Goal: Complete application form: Complete application form

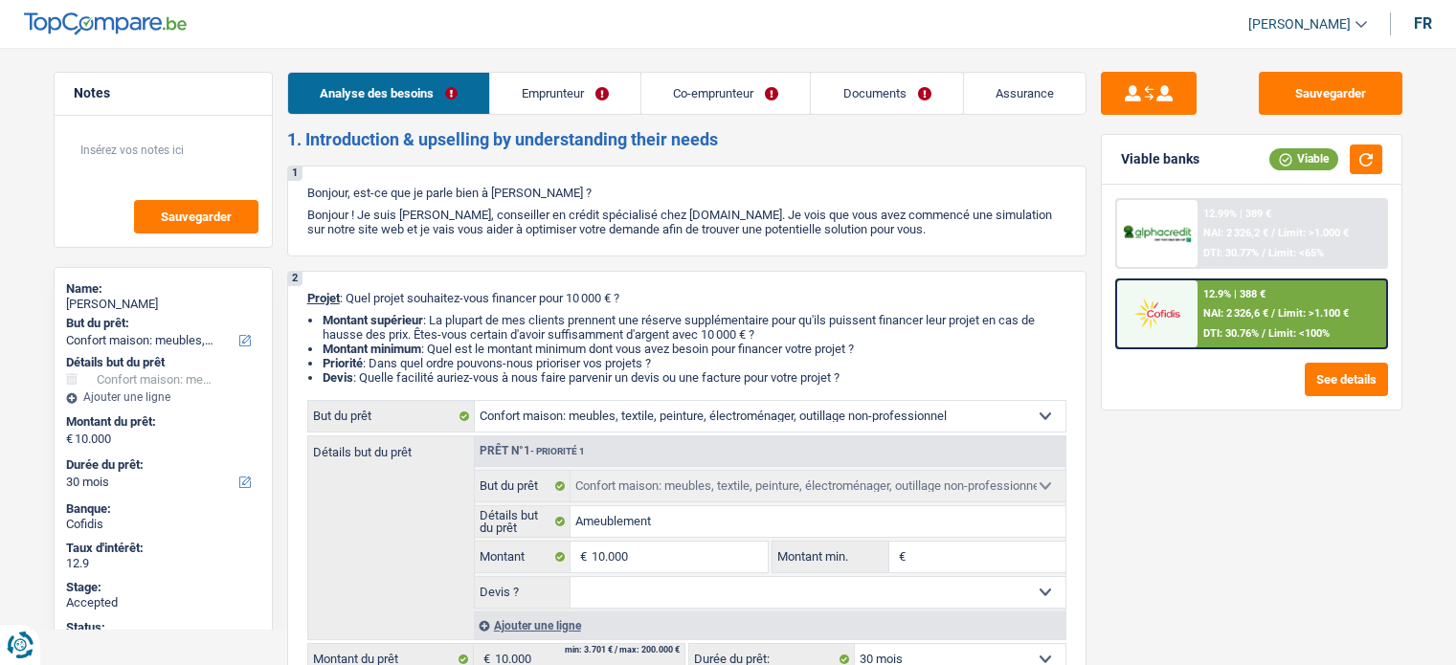
select select "household"
select select "30"
select select "household"
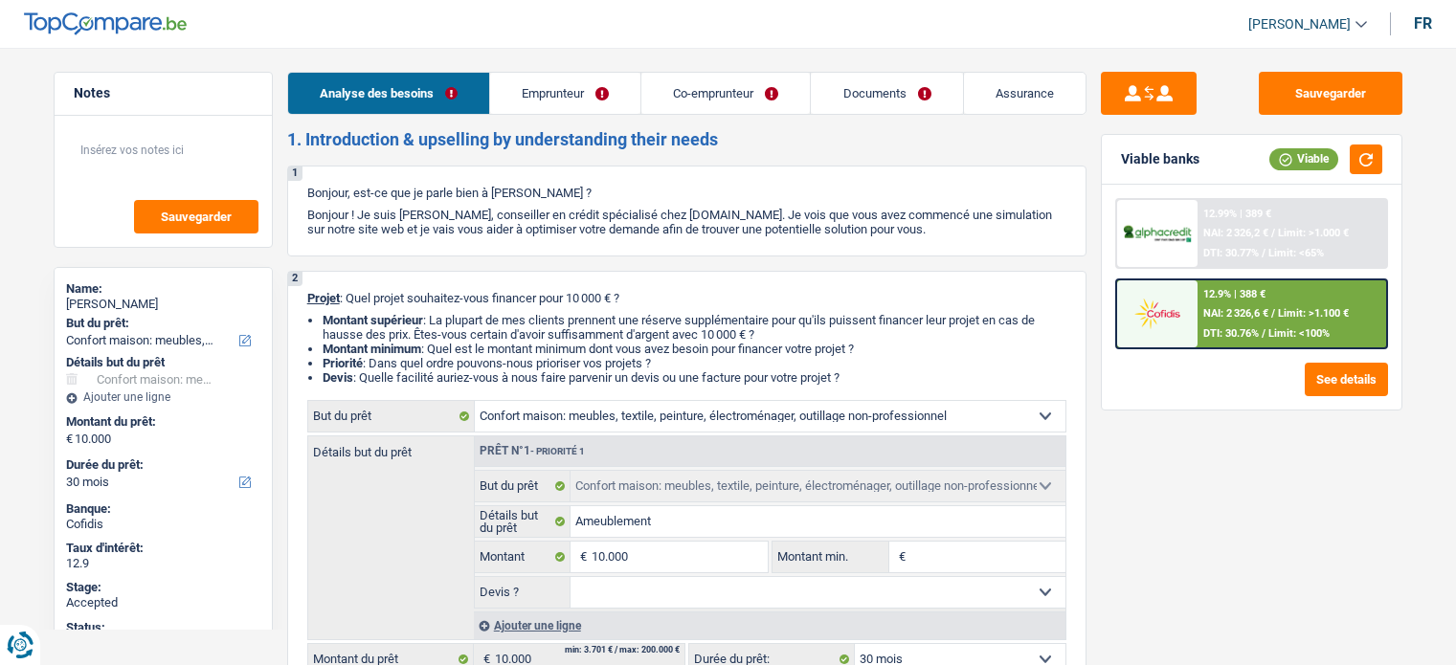
select select "30"
select select "invalid"
select select "noProfession"
select select "disabilityPension"
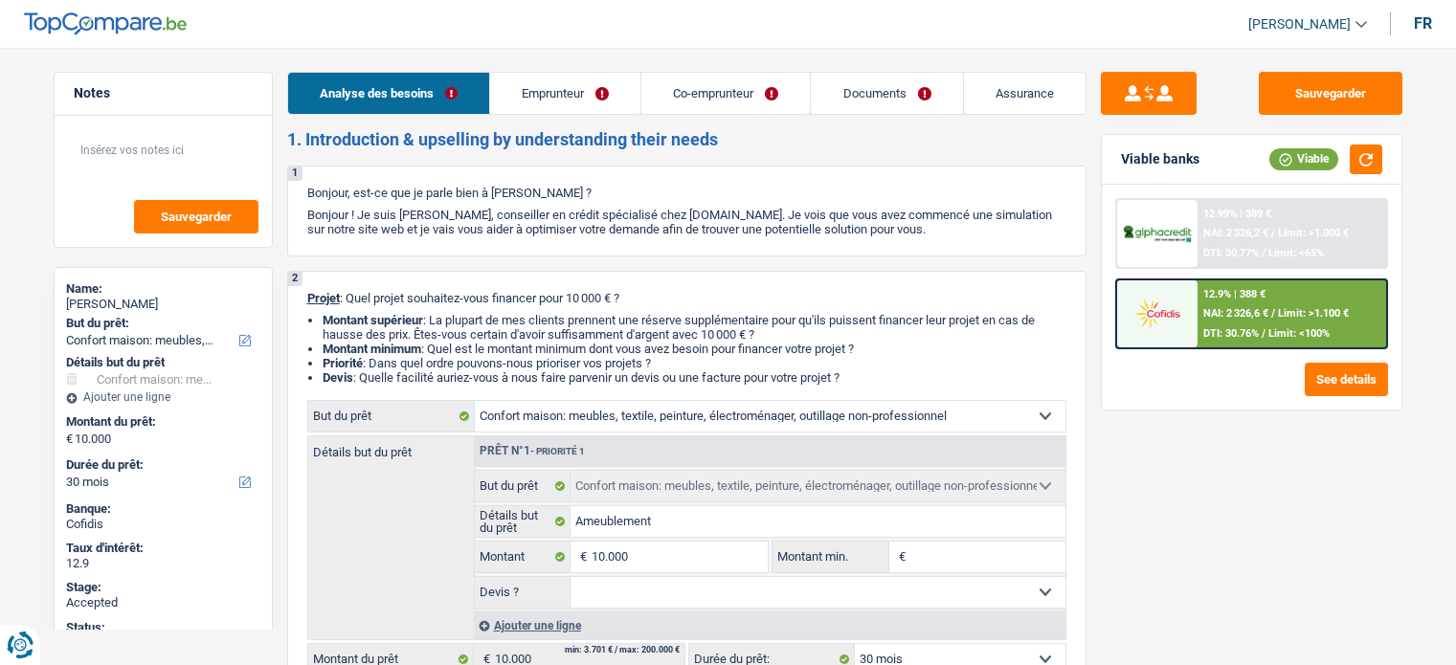
select select "ownerWithoutMortgage"
select select "carLoan"
select select "84"
select select "personalSale"
select select "60"
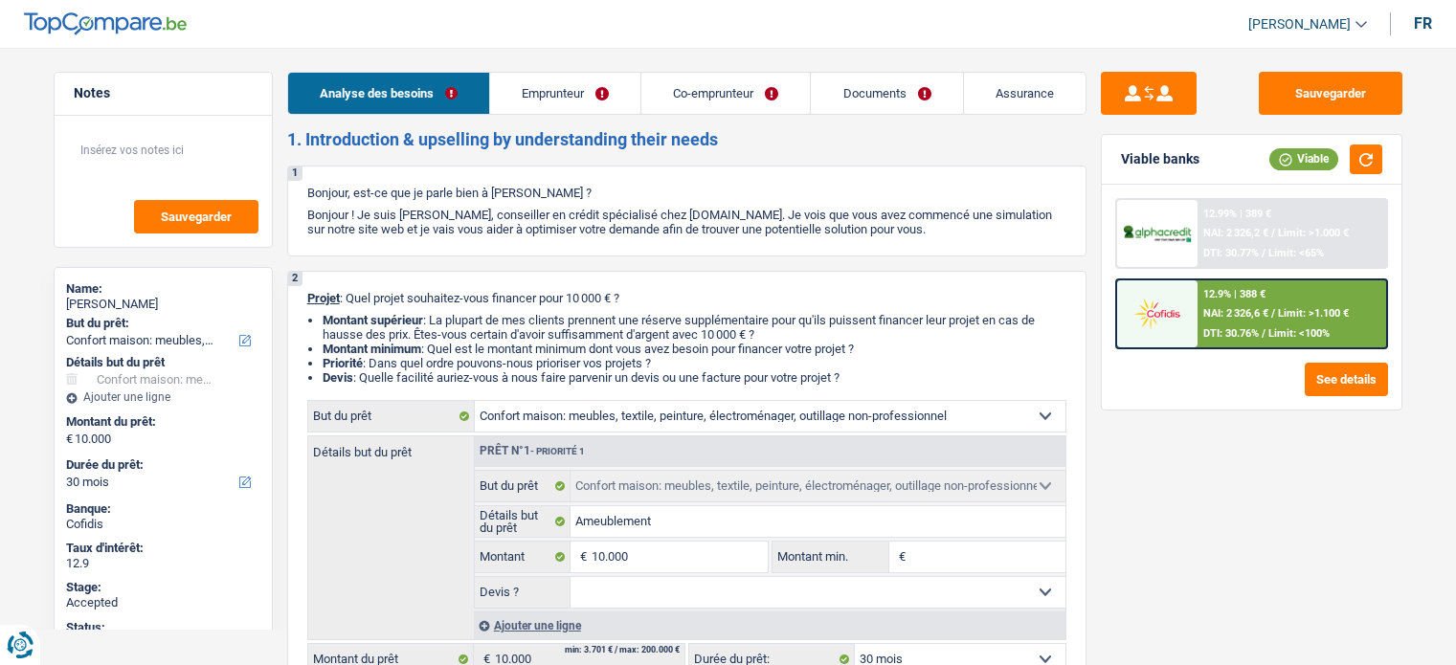
select select "household"
select select "30"
